Goal: Understand site structure: Understand site structure

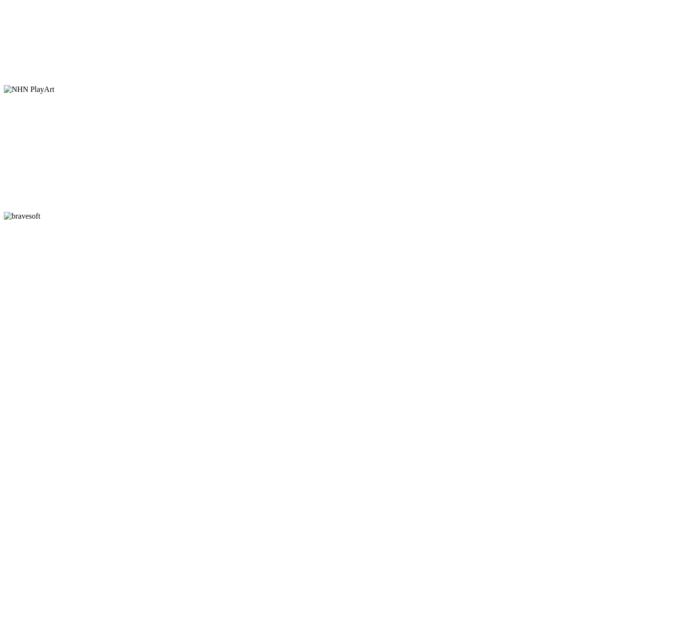
scroll to position [5174, 0]
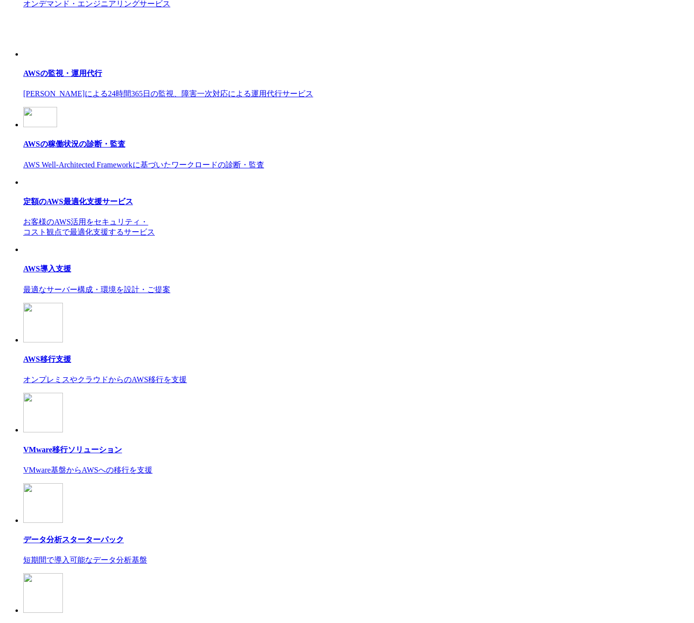
click at [296, 291] on body "NHN テコラス AWS総合支援サービス 強み 強み C-Chorusの強み 管理ポータル 開発ロードマップ C-Chorusのサポート 資料を請求する まず…" at bounding box center [347, 3] width 686 height 10346
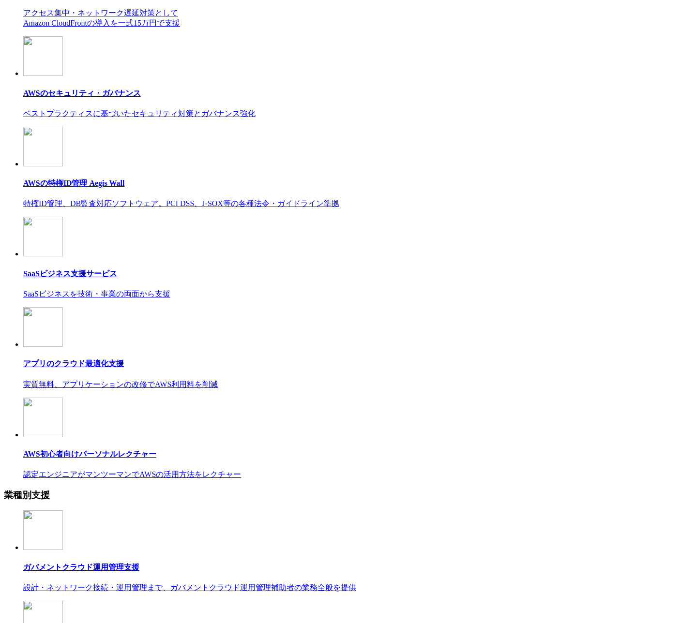
scroll to position [5190, 0]
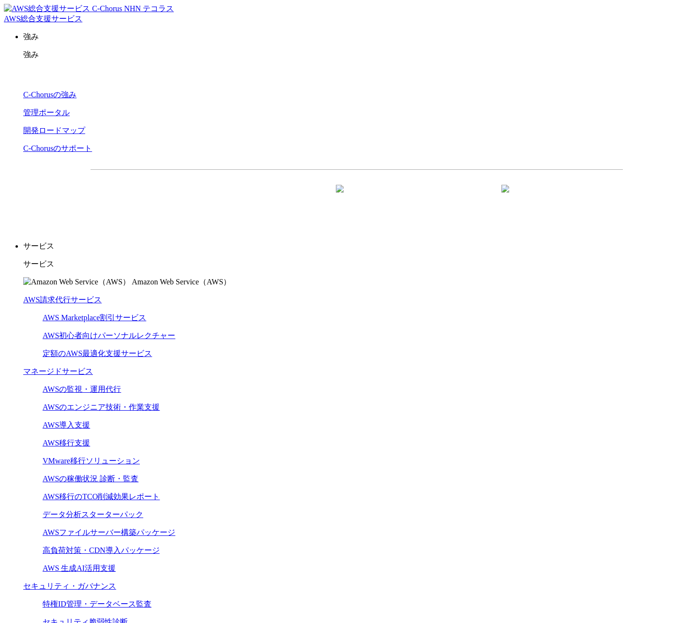
scroll to position [0, 0]
